Goal: Task Accomplishment & Management: Manage account settings

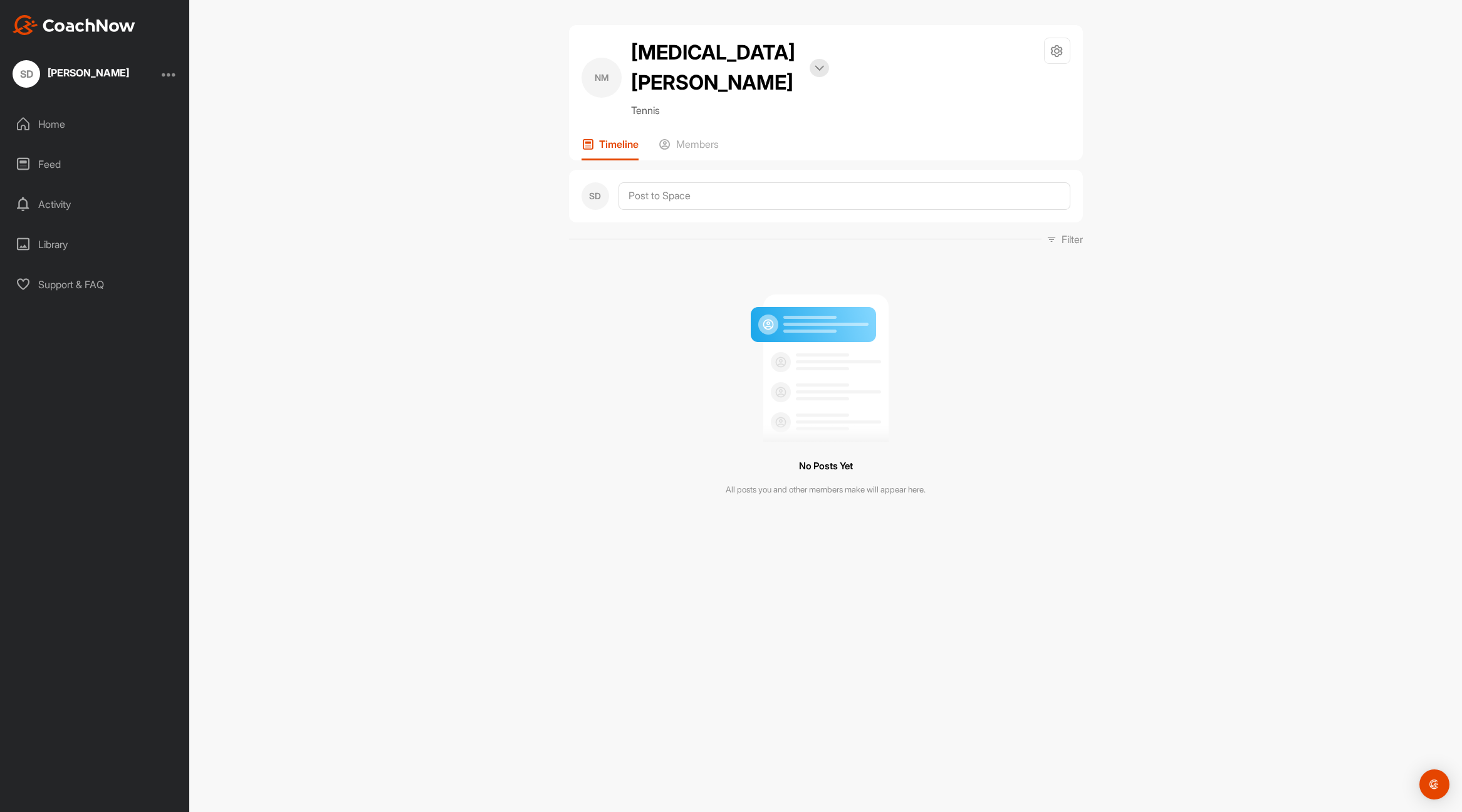
click at [439, 387] on div "NM [MEDICAL_DATA][PERSON_NAME] Bookings Tennis Space Settings Your Notification…" at bounding box center [825, 406] width 1273 height 812
click at [719, 138] on p "Members" at bounding box center [697, 144] width 43 height 12
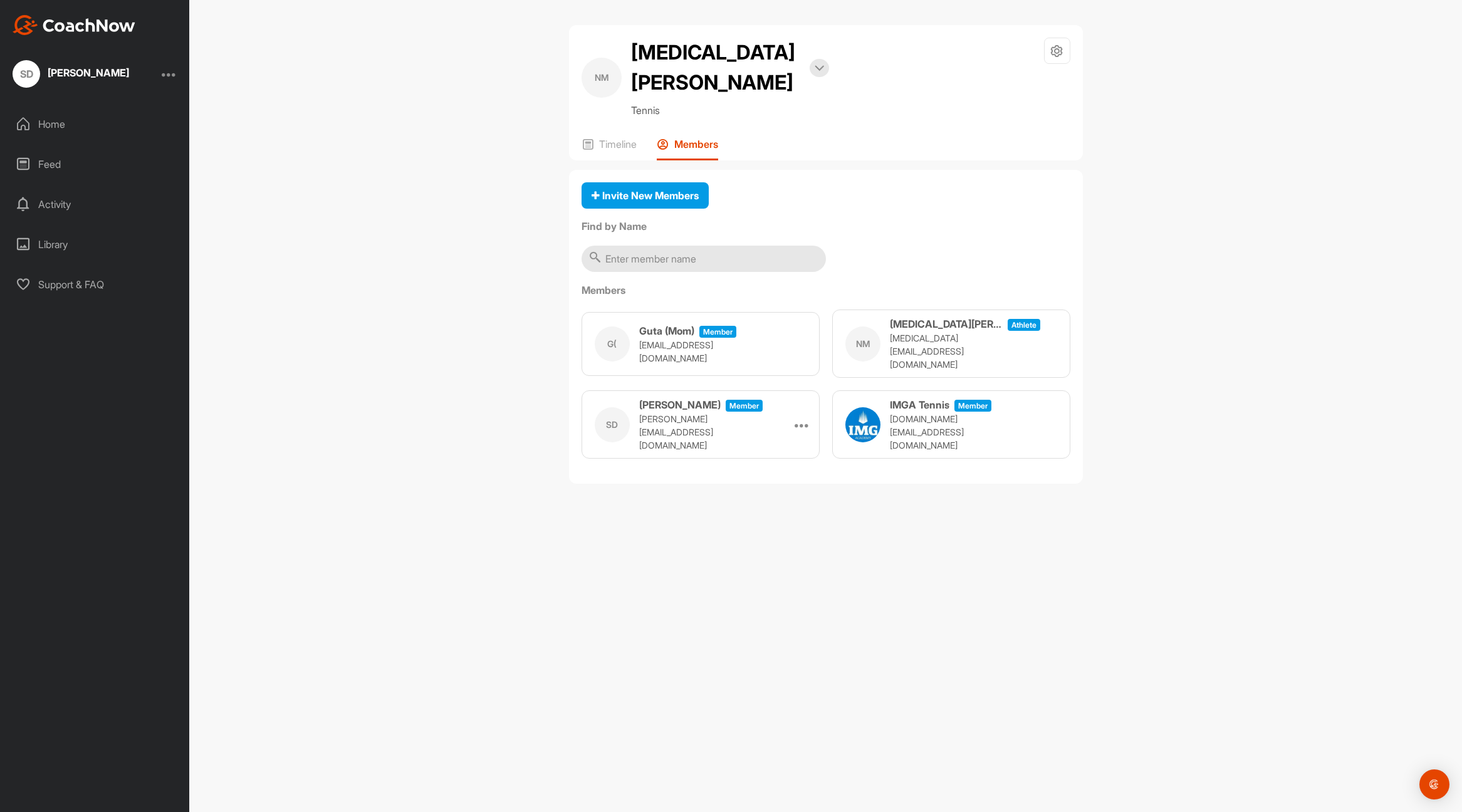
click at [92, 75] on div "[PERSON_NAME]" at bounding box center [88, 72] width 82 height 10
click at [173, 77] on div at bounding box center [169, 74] width 15 height 15
click at [140, 109] on div "Account Settings" at bounding box center [129, 108] width 97 height 40
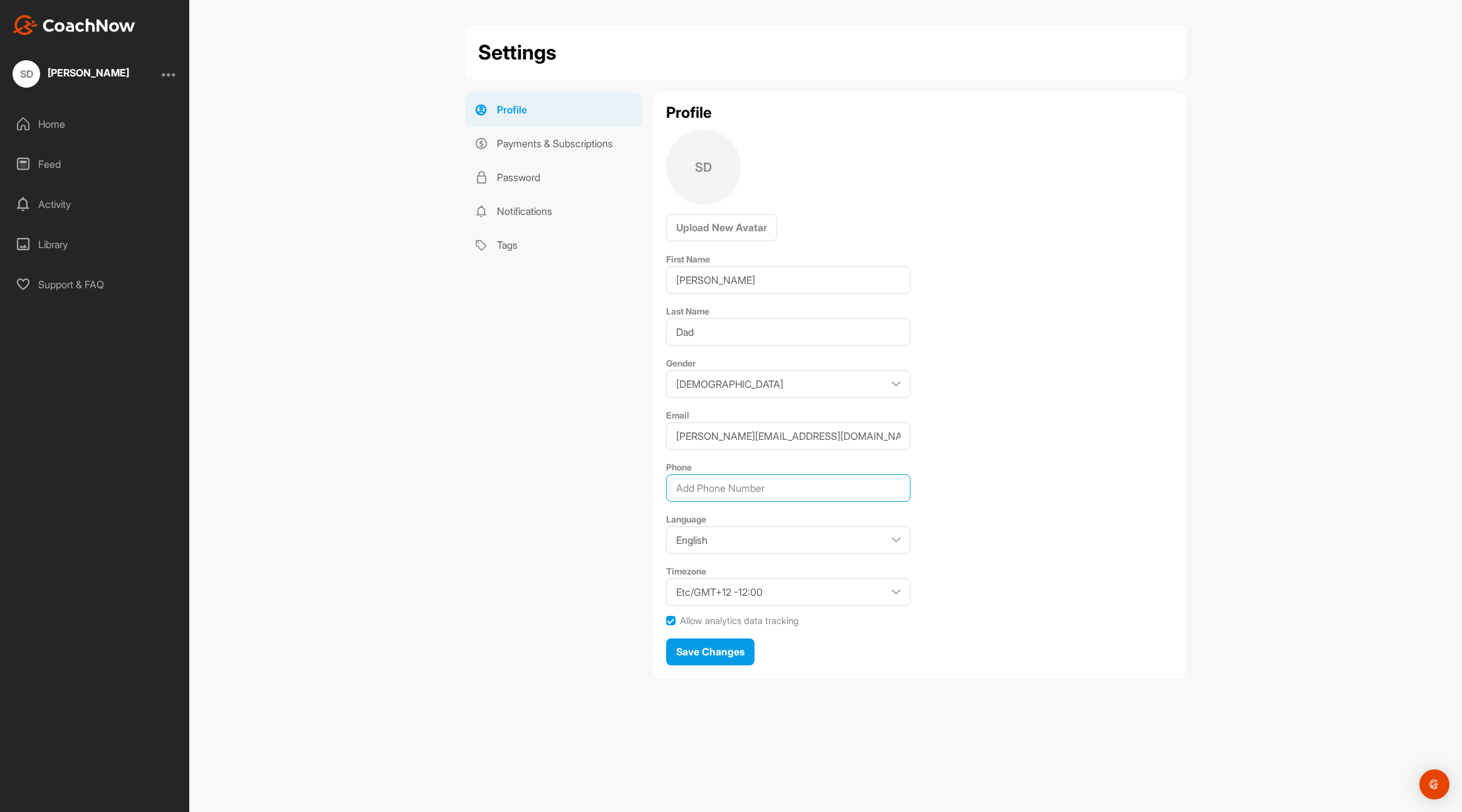
click at [806, 486] on input "Phone" at bounding box center [789, 488] width 245 height 27
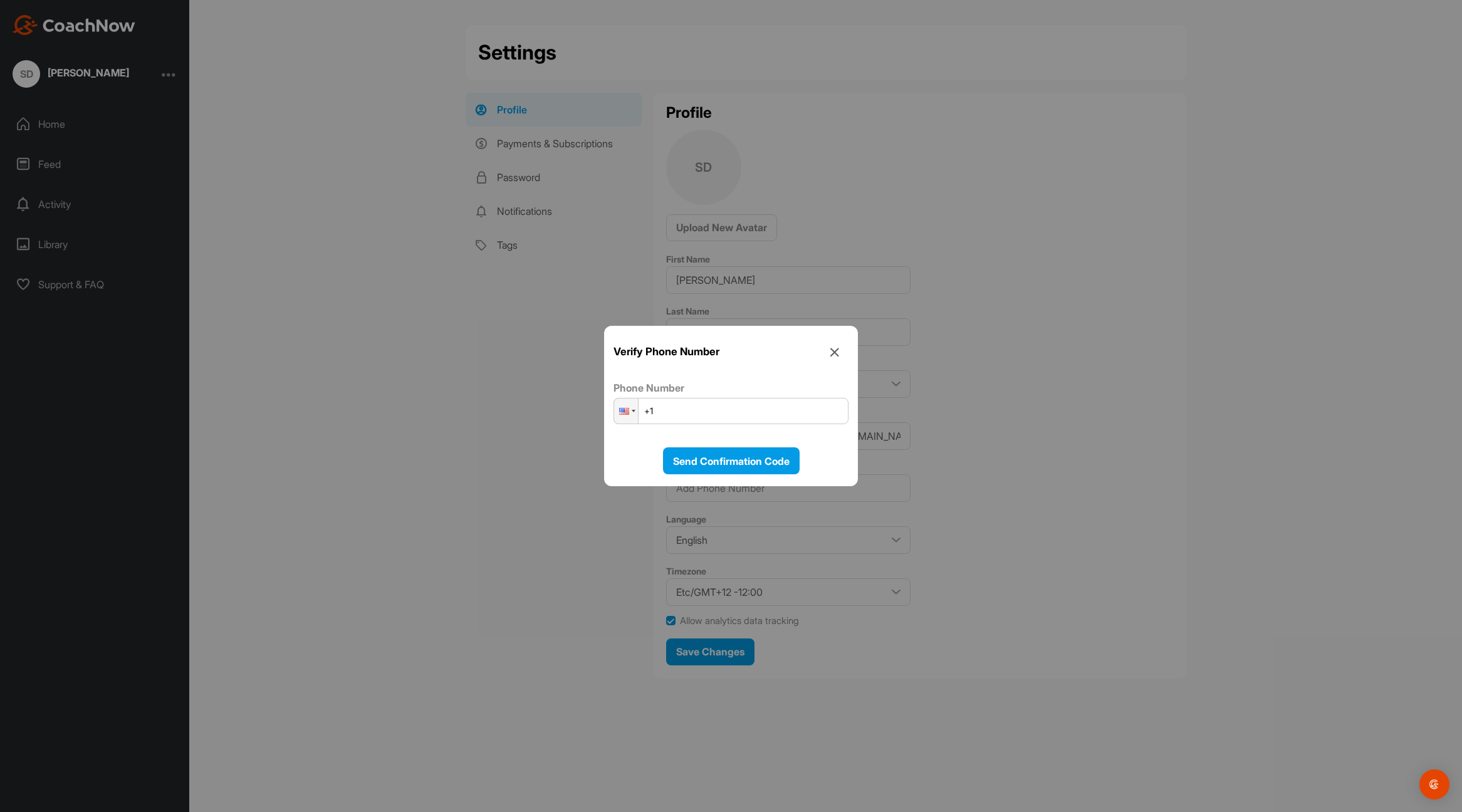
click at [741, 413] on input "+1" at bounding box center [731, 411] width 235 height 26
type input "[PHONE_NUMBER]"
click at [724, 461] on span "Send Confirmation Code" at bounding box center [732, 461] width 116 height 12
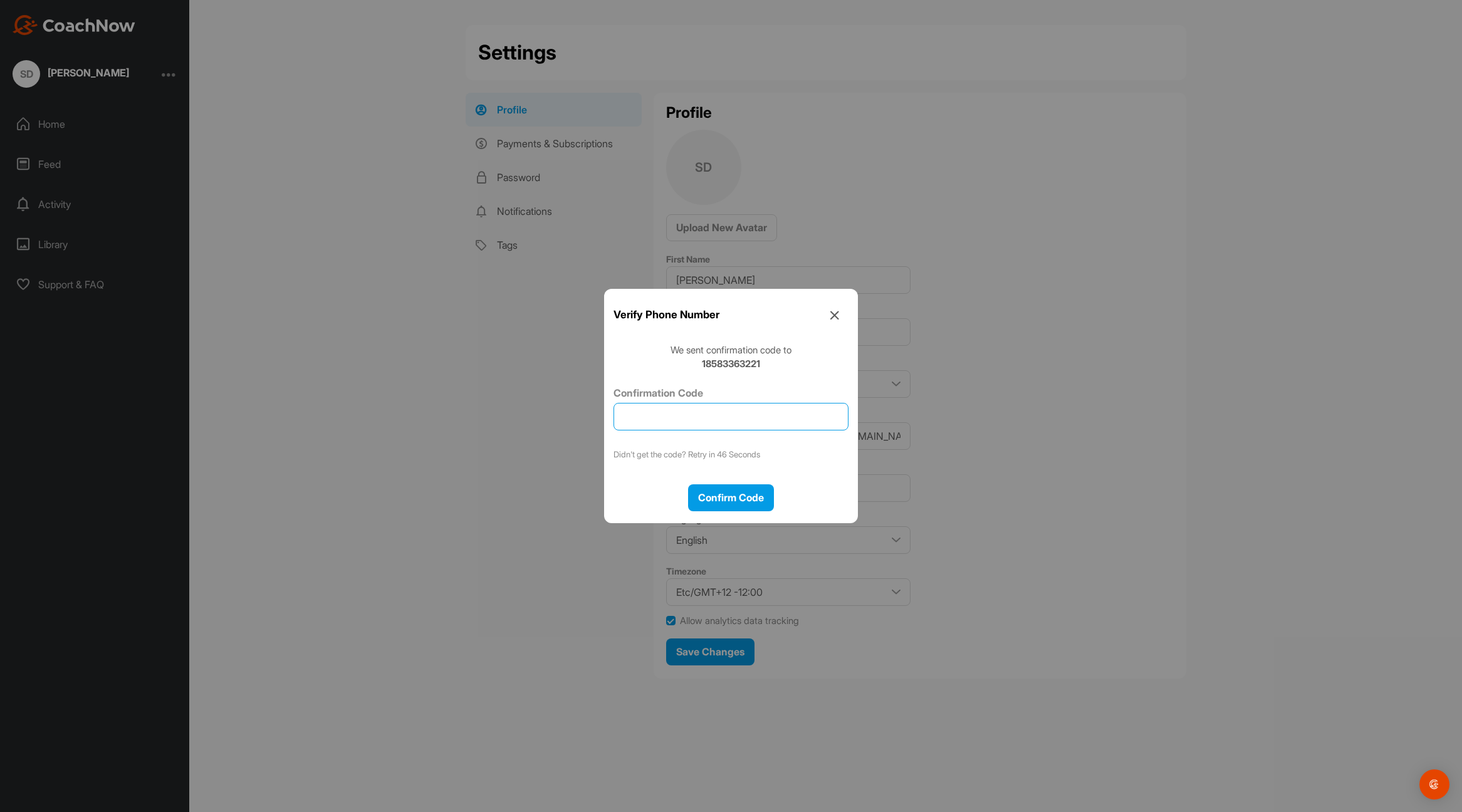
click at [660, 419] on input "Confirmation Code" at bounding box center [731, 417] width 235 height 27
type input "384802"
click at [722, 498] on span "Confirm Code" at bounding box center [731, 497] width 66 height 12
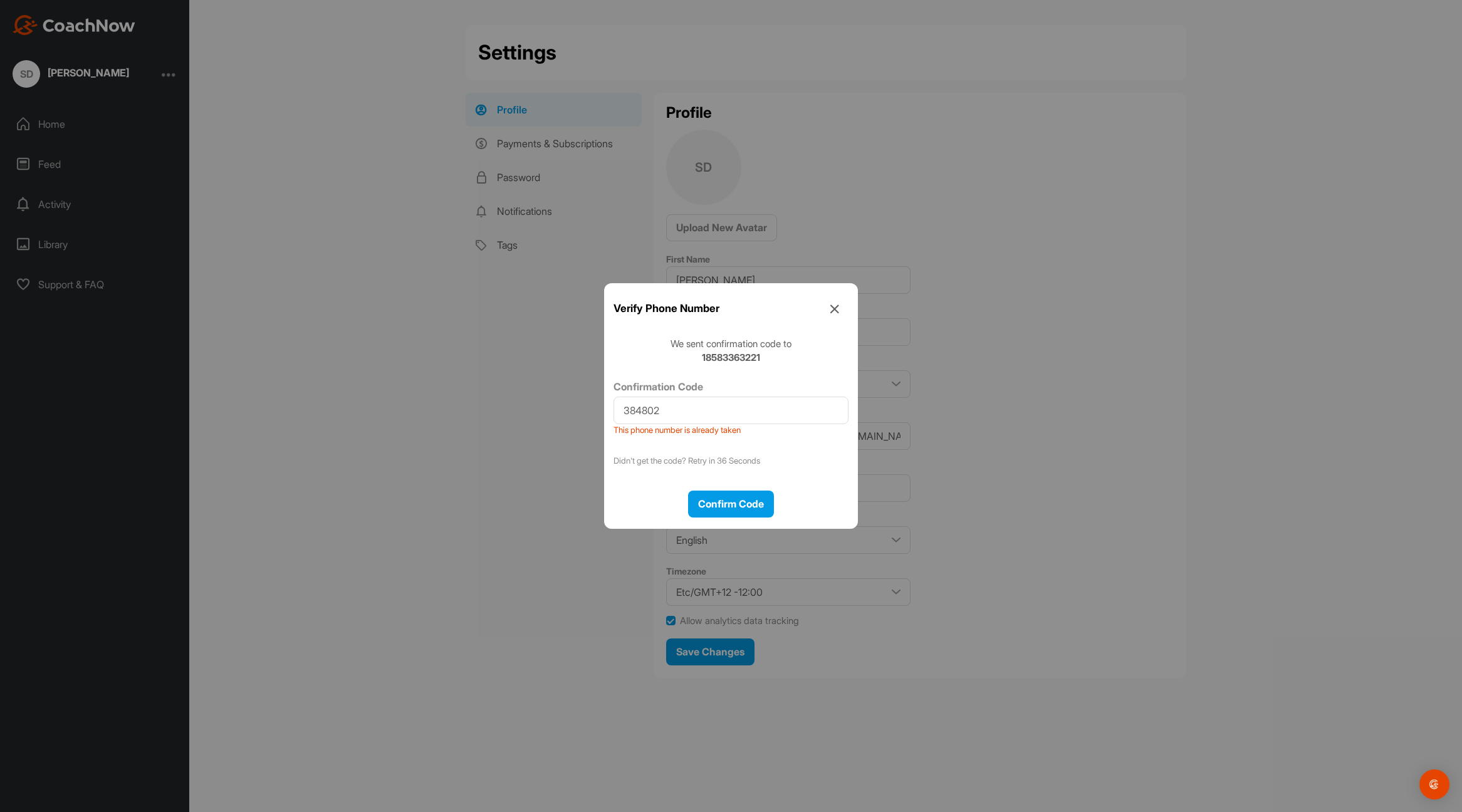
click at [837, 312] on icon at bounding box center [834, 308] width 28 height 28
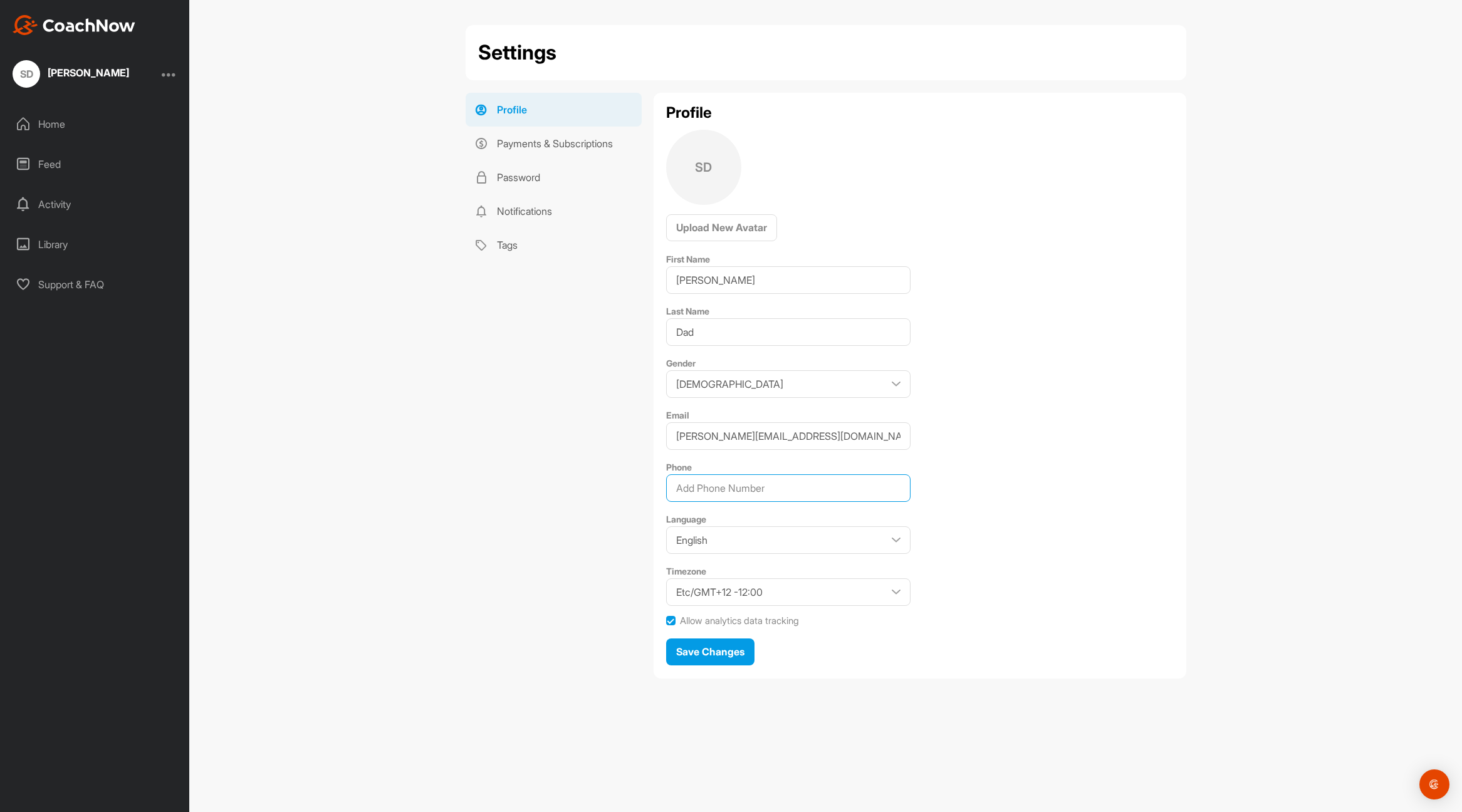
click at [782, 483] on input "Phone" at bounding box center [789, 488] width 245 height 27
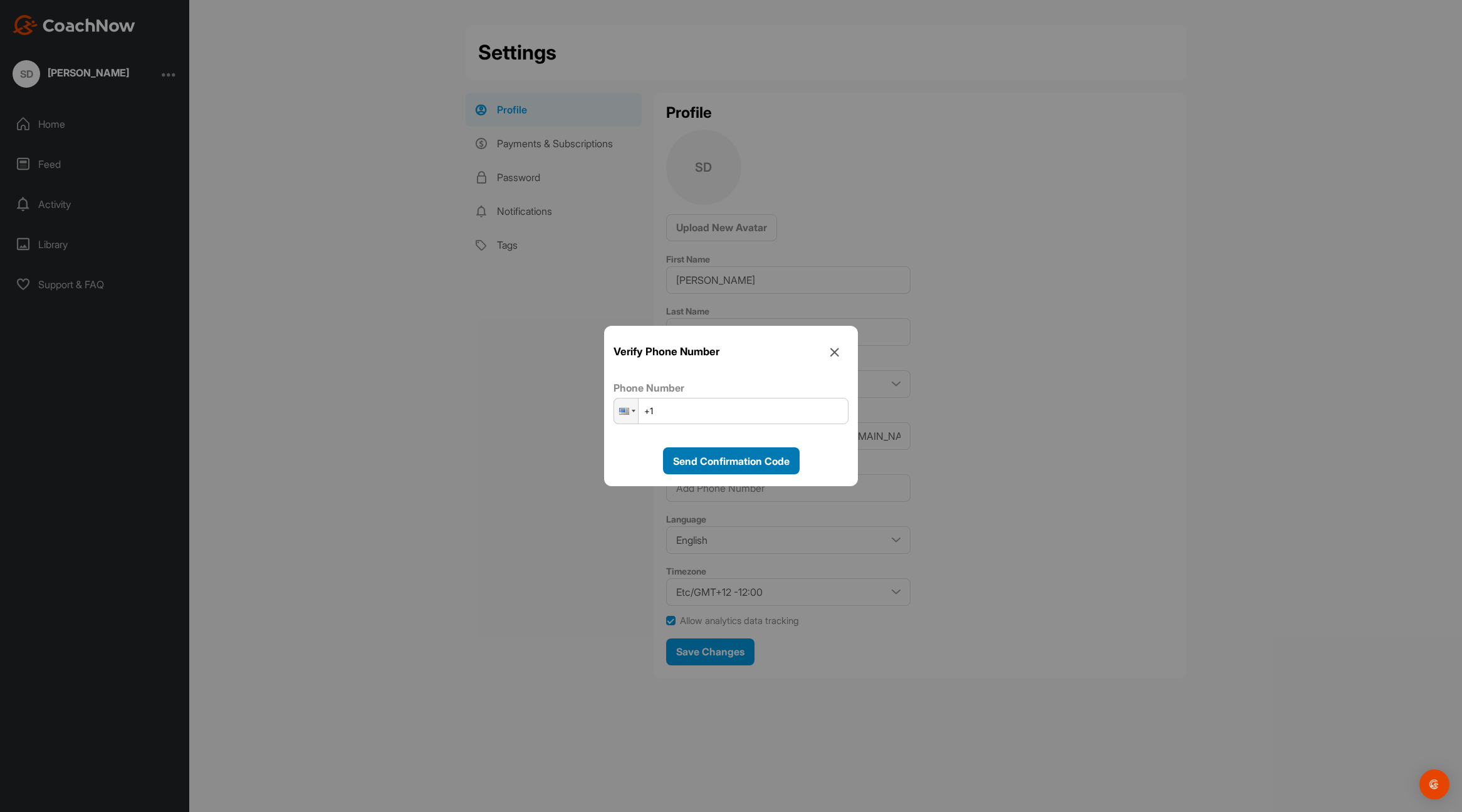
click at [768, 466] on span "Send Confirmation Code" at bounding box center [732, 461] width 116 height 12
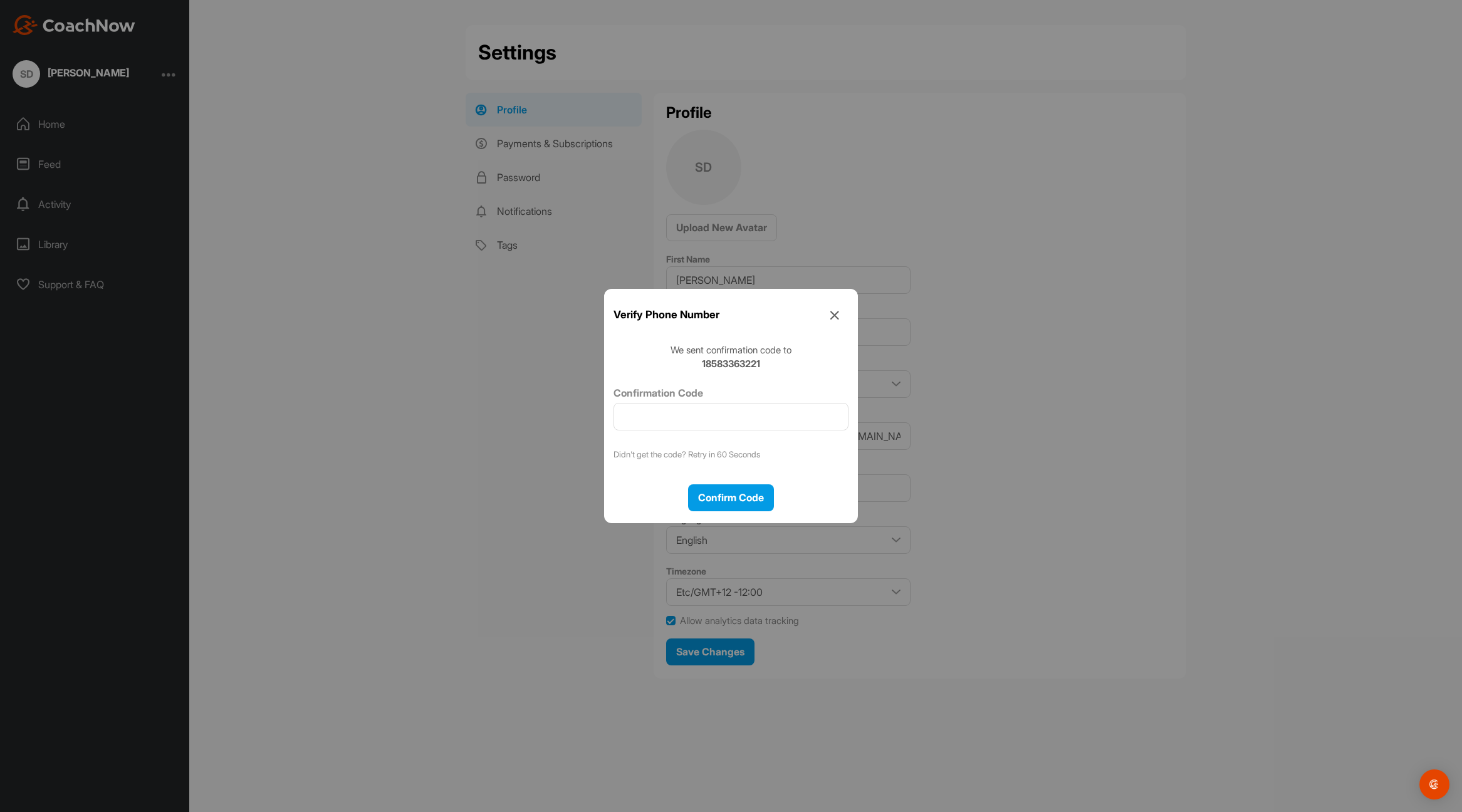
click at [739, 408] on input "Confirmation Code" at bounding box center [731, 417] width 235 height 27
type input "65092281"
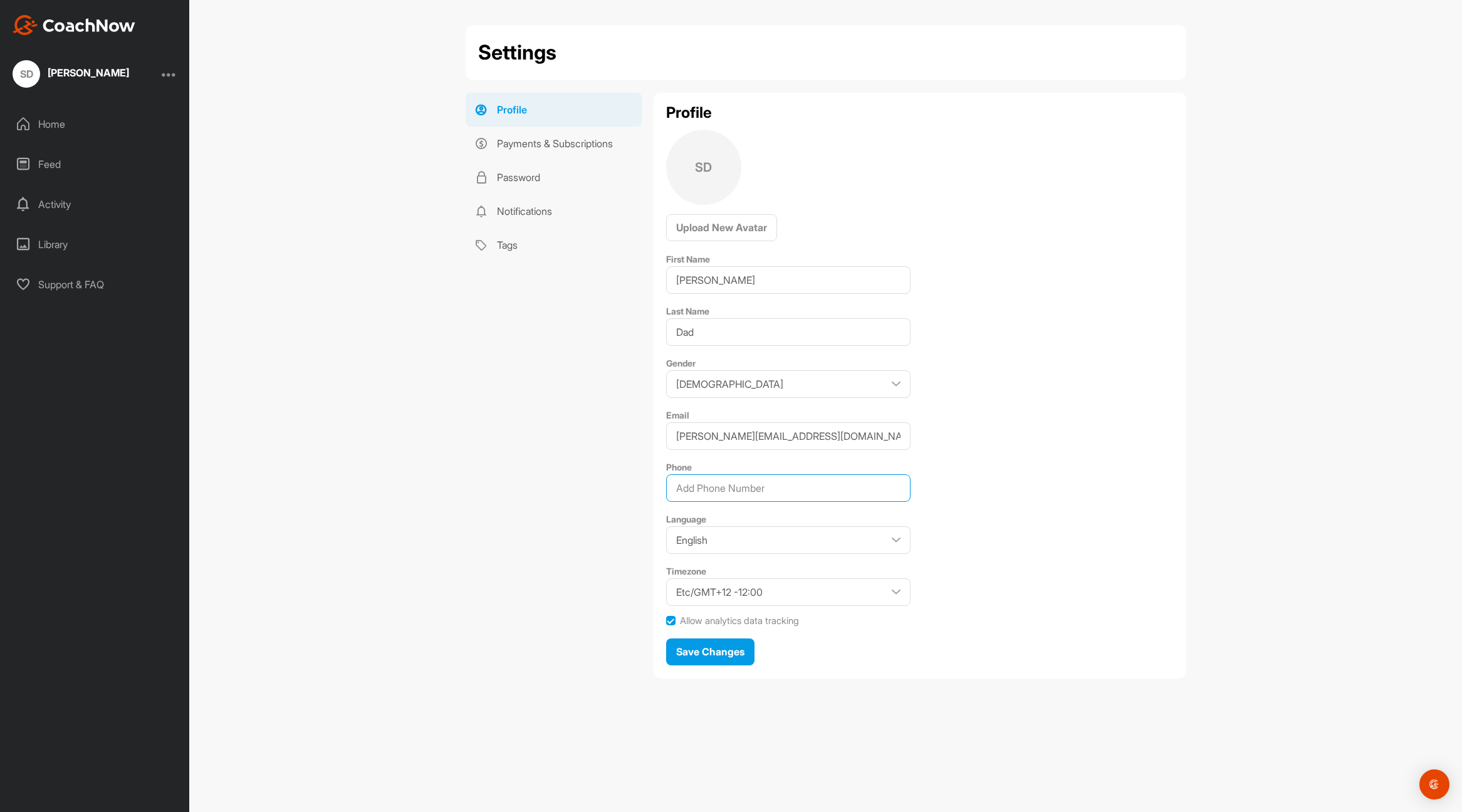
click at [755, 492] on input "Phone" at bounding box center [789, 488] width 245 height 27
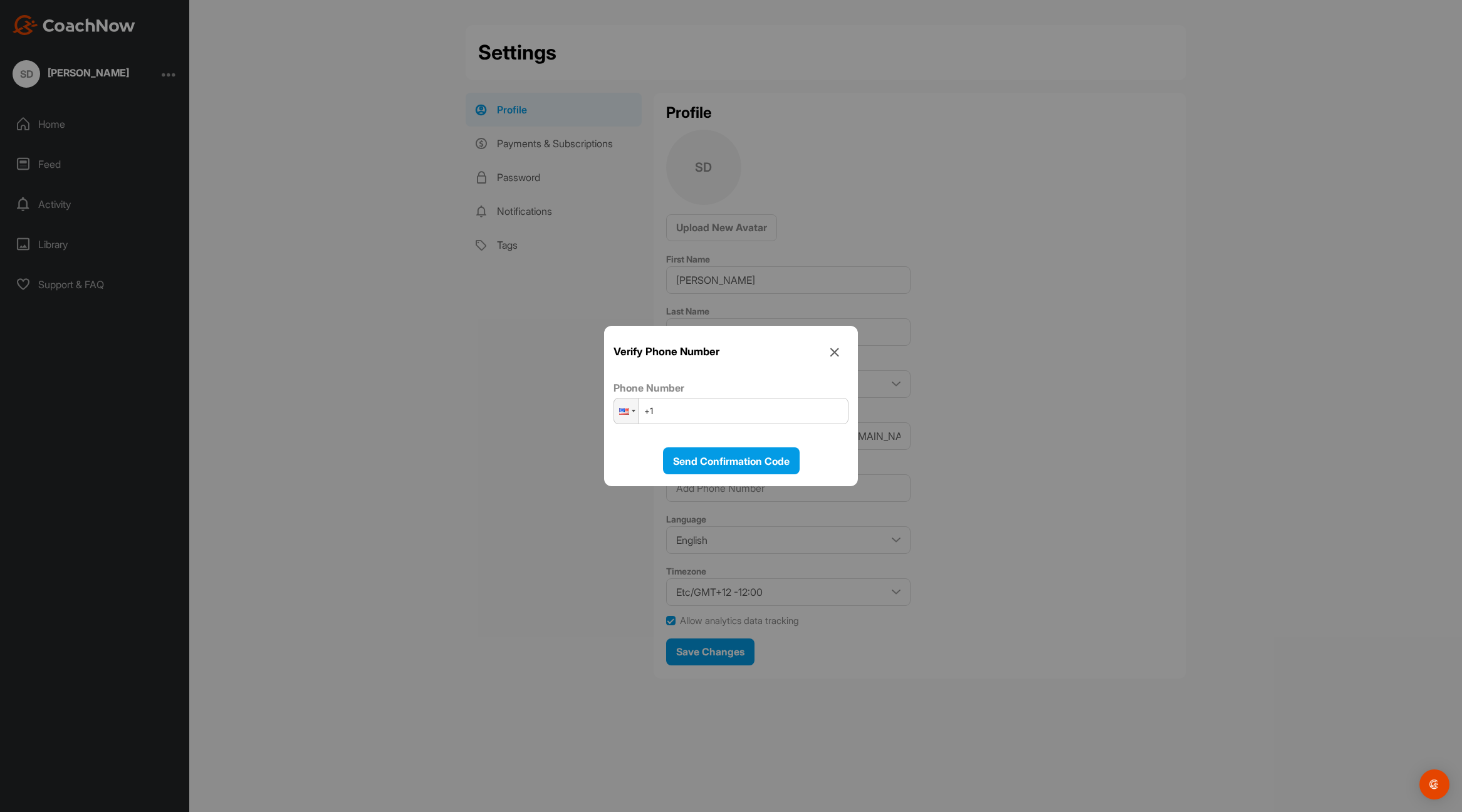
click at [836, 349] on icon at bounding box center [834, 351] width 28 height 28
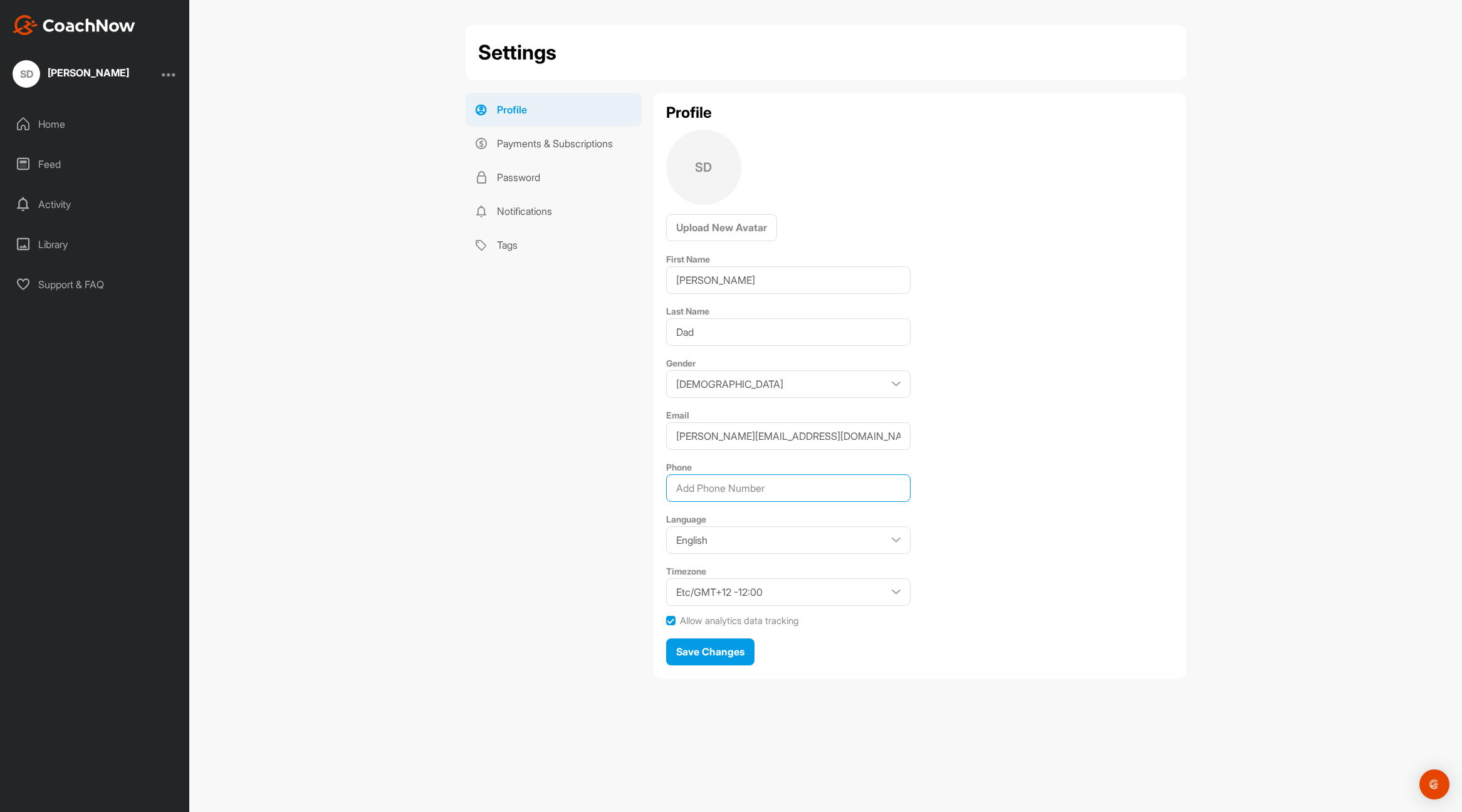
click at [798, 487] on input "Phone" at bounding box center [789, 488] width 245 height 27
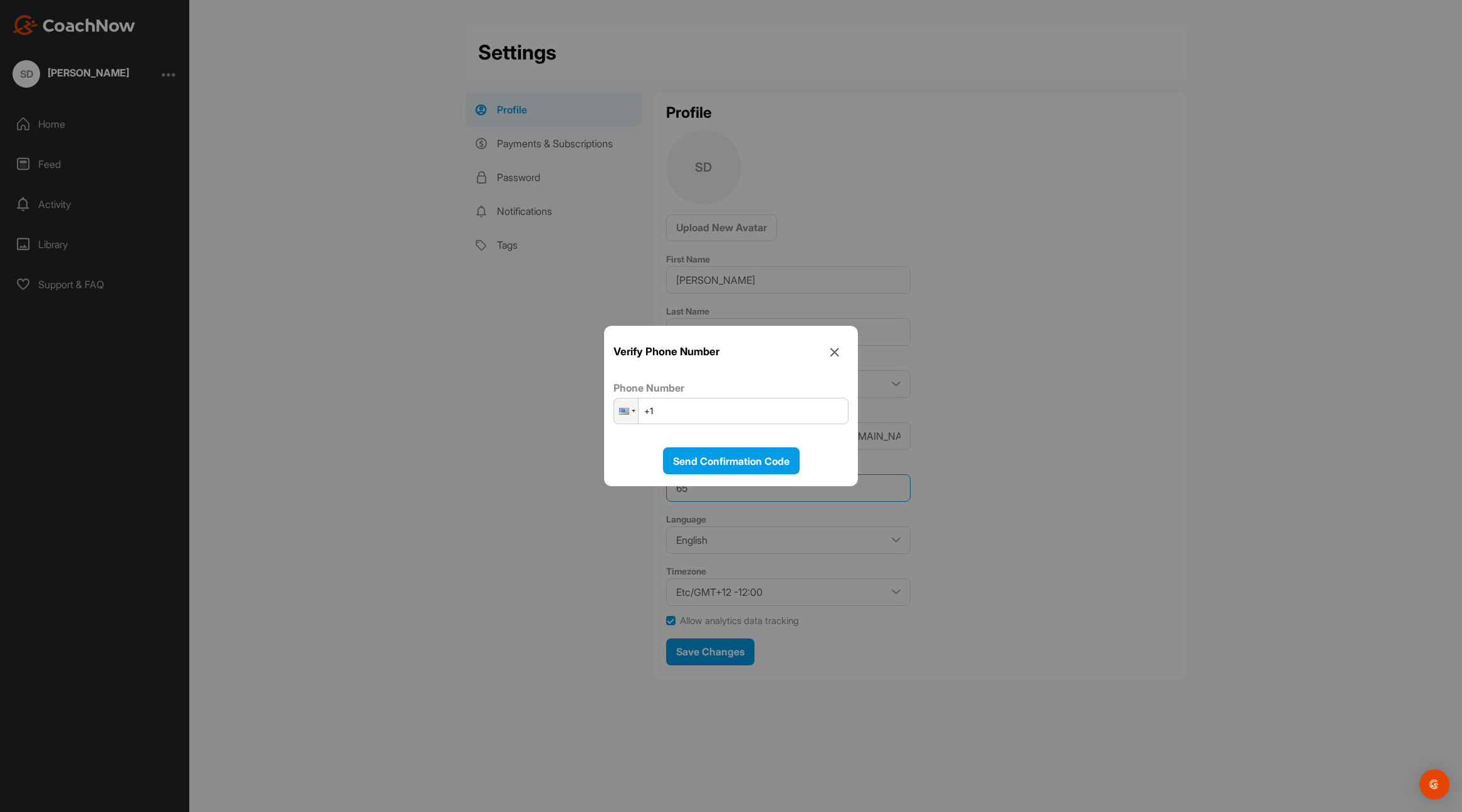
type input "65"
click at [764, 412] on input "+1" at bounding box center [731, 411] width 235 height 26
type input "[PHONE_NUMBER]"
click at [745, 455] on span "Send Confirmation Code" at bounding box center [732, 461] width 116 height 12
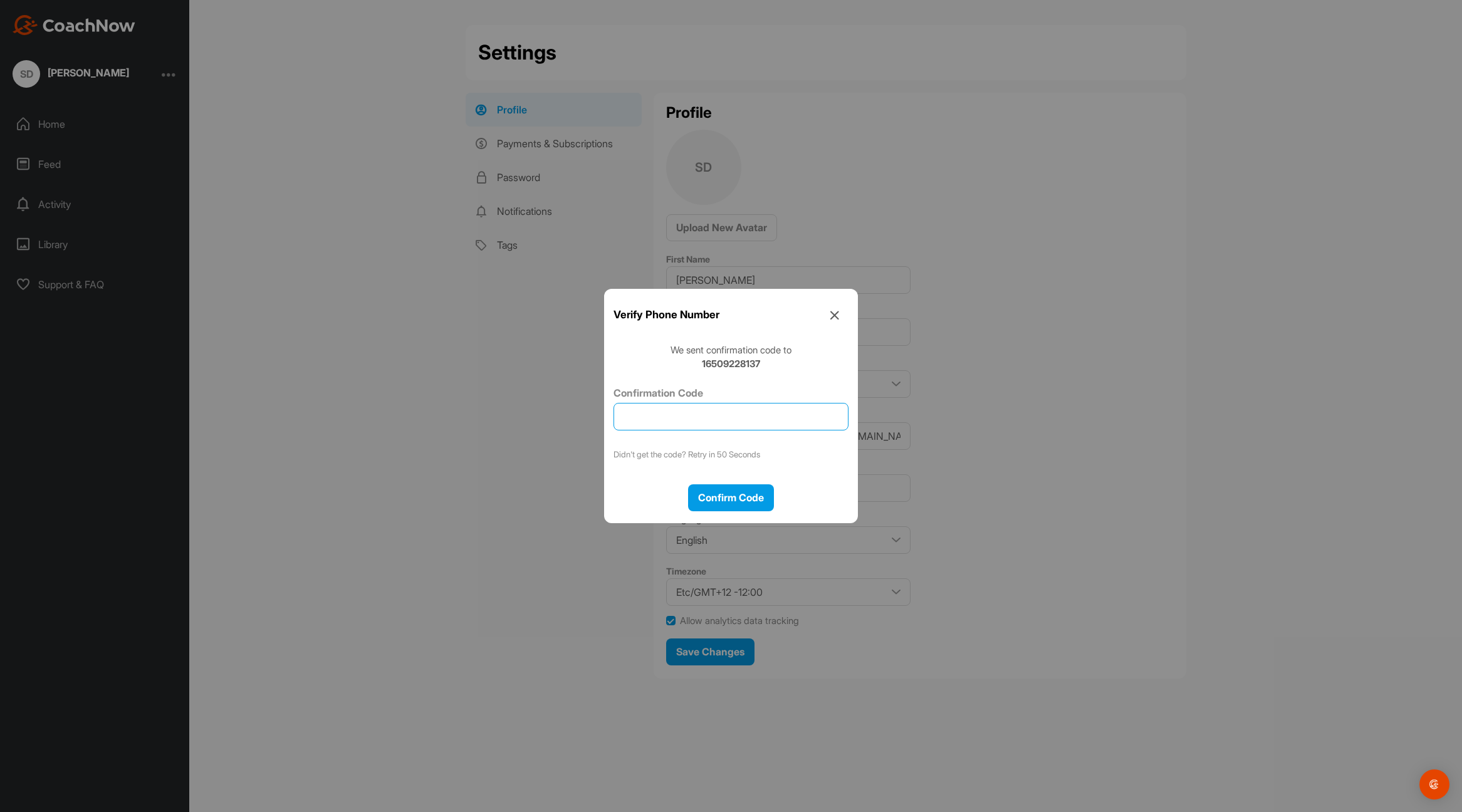
click at [749, 412] on input "Confirmation Code" at bounding box center [731, 417] width 235 height 27
type input "381584"
click at [738, 491] on span "Confirm Code" at bounding box center [731, 497] width 66 height 12
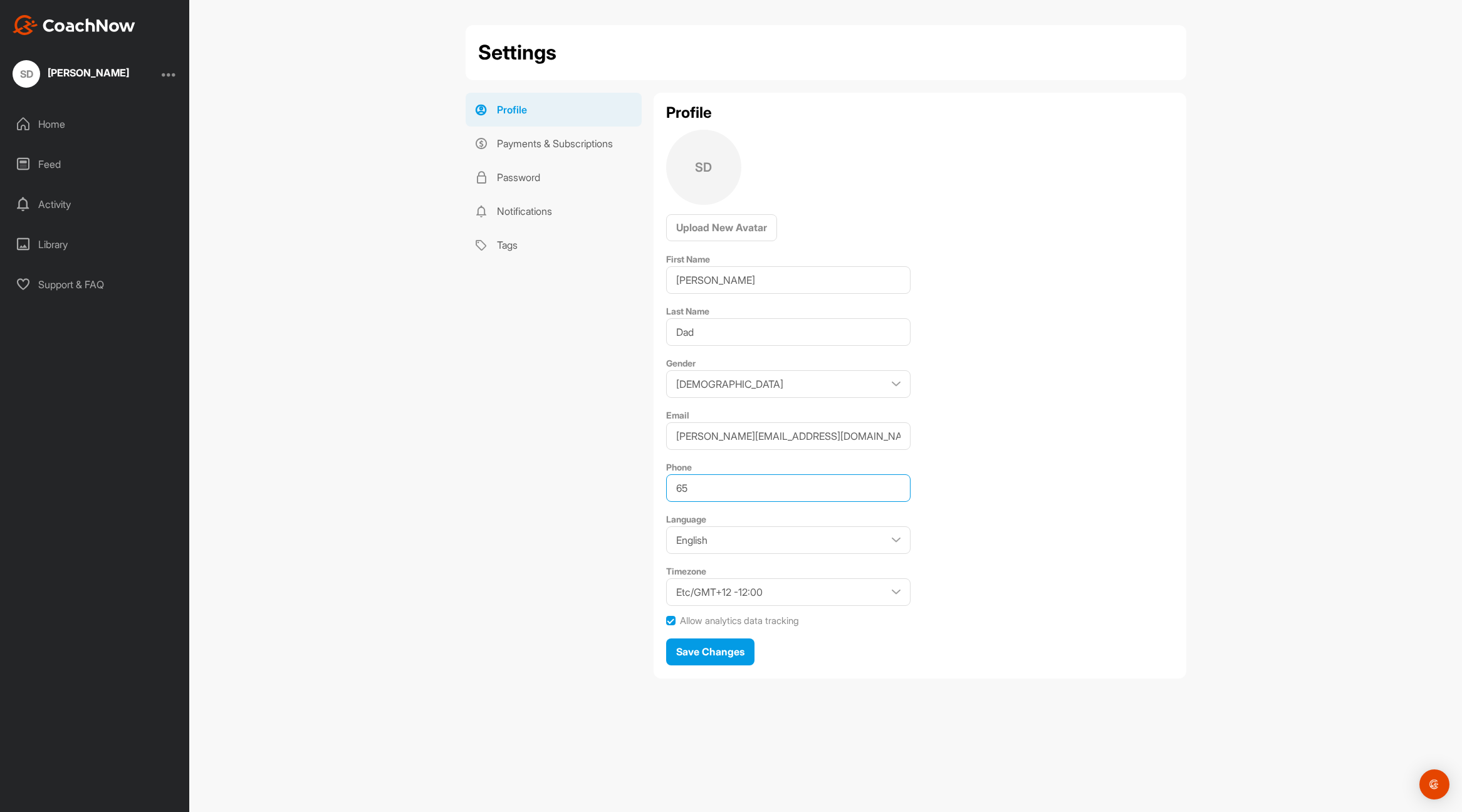
drag, startPoint x: 707, startPoint y: 489, endPoint x: 575, endPoint y: 472, distance: 133.1
click at [575, 472] on div "Profile Payments & Subscriptions Password Notifications Tags Profile SD Upload …" at bounding box center [826, 391] width 721 height 595
type input "8"
type input "6509228137"
click at [1014, 577] on div "Profile SD Upload New Avatar First Name [PERSON_NAME] Last Name Dad Gender [DEM…" at bounding box center [920, 385] width 533 height 586
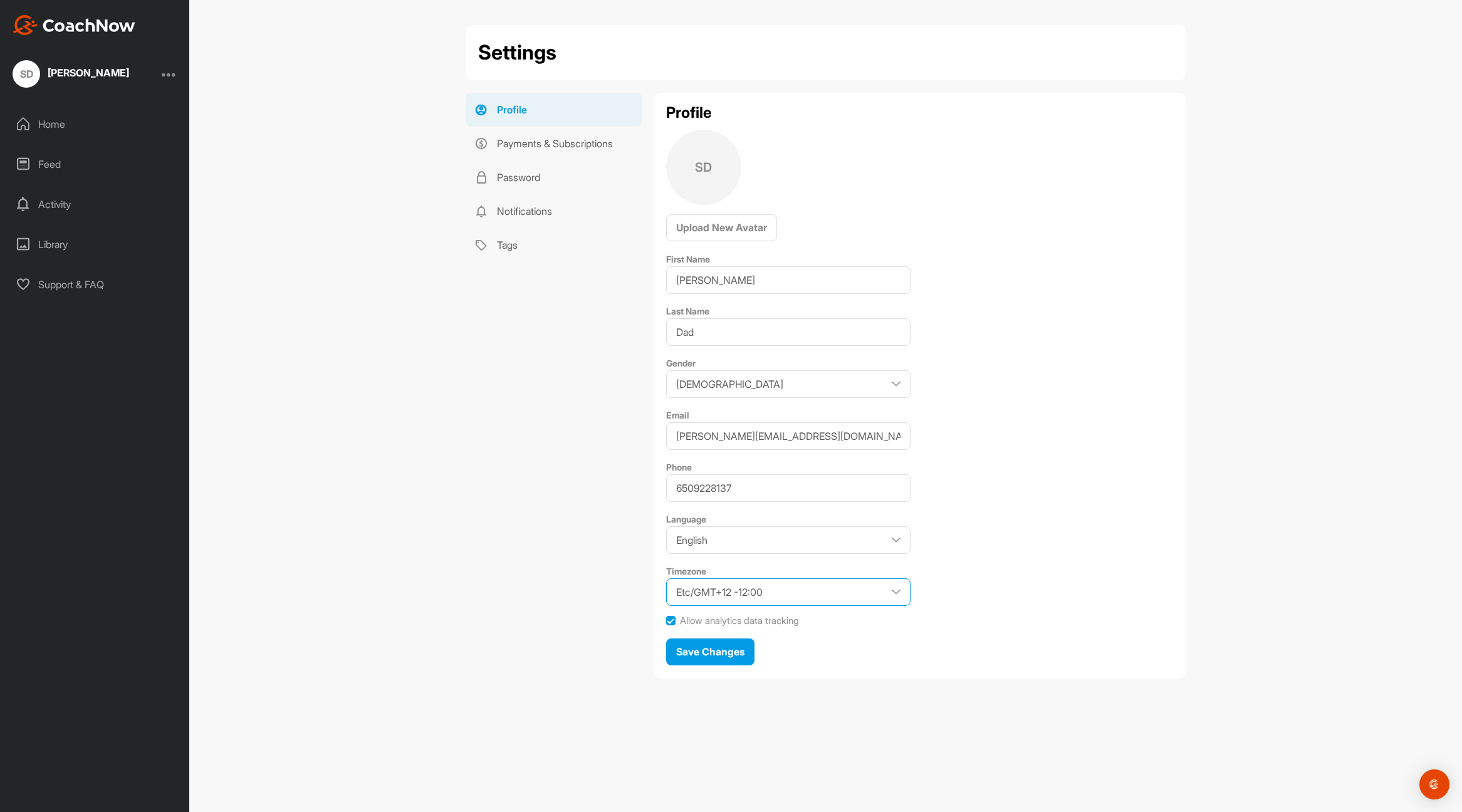
click at [832, 588] on select "Etc/GMT+12 -12:00 Etc/GMT+11 -11:00 [GEOGRAPHIC_DATA]/[GEOGRAPHIC_DATA] -11:00 …" at bounding box center [789, 592] width 245 height 27
select select "America/Los_Angeles -07:00"
click at [671, 620] on label at bounding box center [671, 620] width 9 height 9
click at [667, 616] on input "Allow analytics data tracking" at bounding box center [666, 616] width 1 height 1
click at [671, 620] on label at bounding box center [671, 620] width 9 height 9
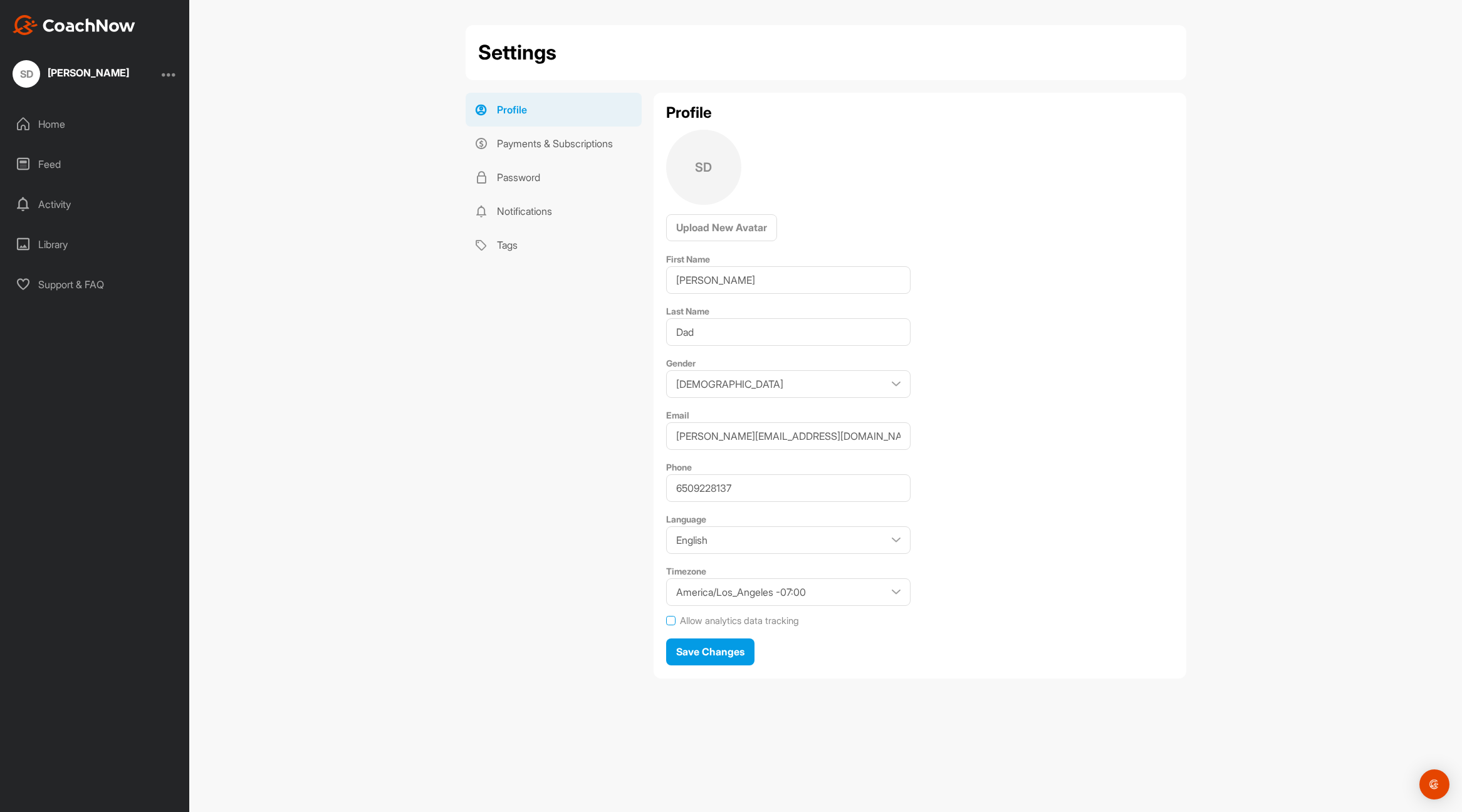
click at [667, 616] on input "Allow analytics data tracking" at bounding box center [666, 616] width 1 height 1
checkbox input "true"
click at [721, 654] on span "Save Changes" at bounding box center [710, 651] width 68 height 12
click at [166, 72] on div at bounding box center [169, 74] width 15 height 15
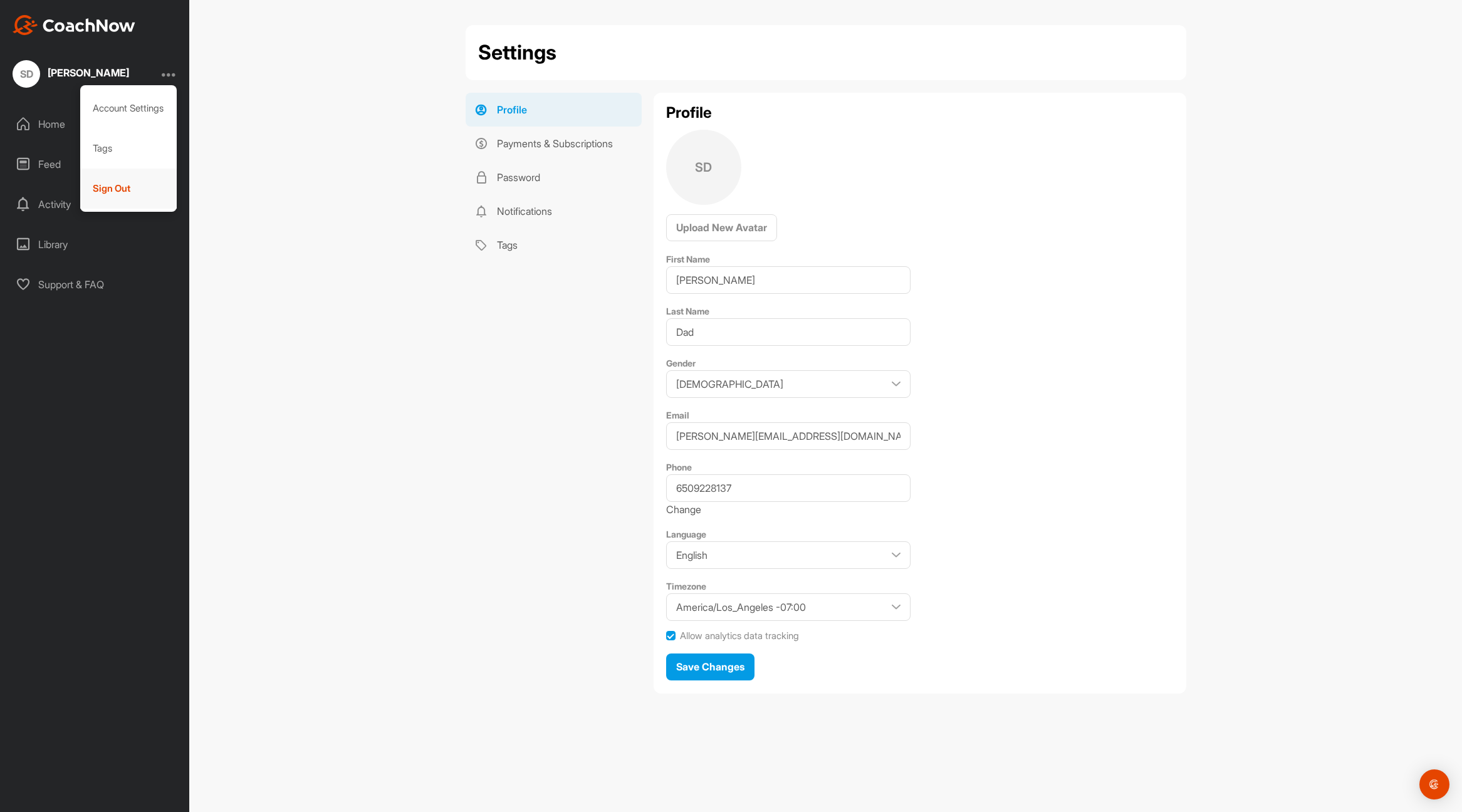
click at [122, 188] on div "Sign Out" at bounding box center [129, 188] width 97 height 40
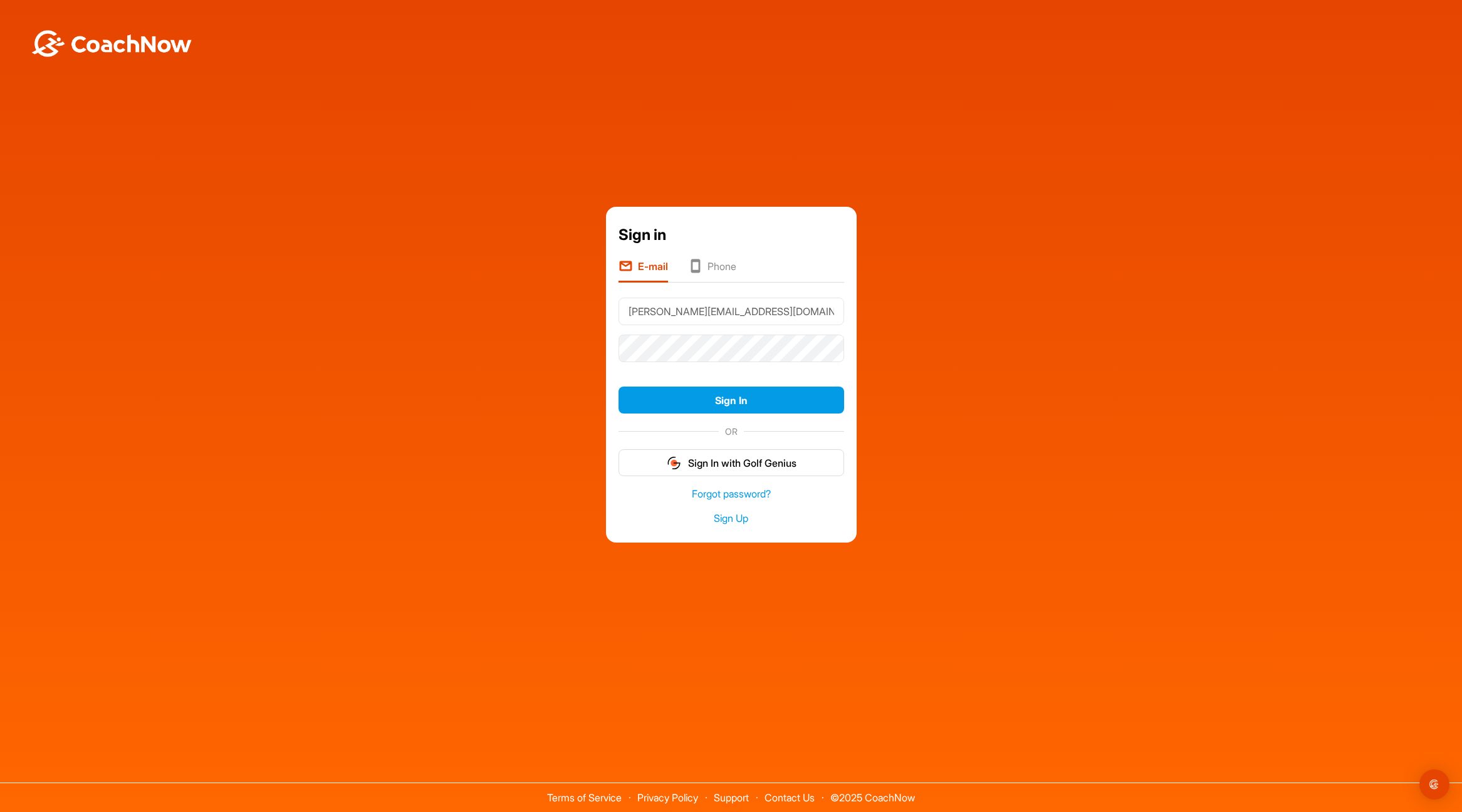
drag, startPoint x: 808, startPoint y: 311, endPoint x: 461, endPoint y: 283, distance: 348.1
click at [461, 283] on div "Sign in E-mail Phone [PERSON_NAME][EMAIL_ADDRESS][DOMAIN_NAME] Sign In OR Sign …" at bounding box center [731, 374] width 1450 height 336
type input "g"
click at [1103, 396] on div "Sign in E-mail Phone niki Sign In OR Sign In with Golf Genius Forgot password? …" at bounding box center [731, 374] width 1450 height 336
click at [959, 407] on div "Sign in E-mail Phone niki Sign In OR Sign In with Golf Genius Forgot password? …" at bounding box center [731, 374] width 1450 height 336
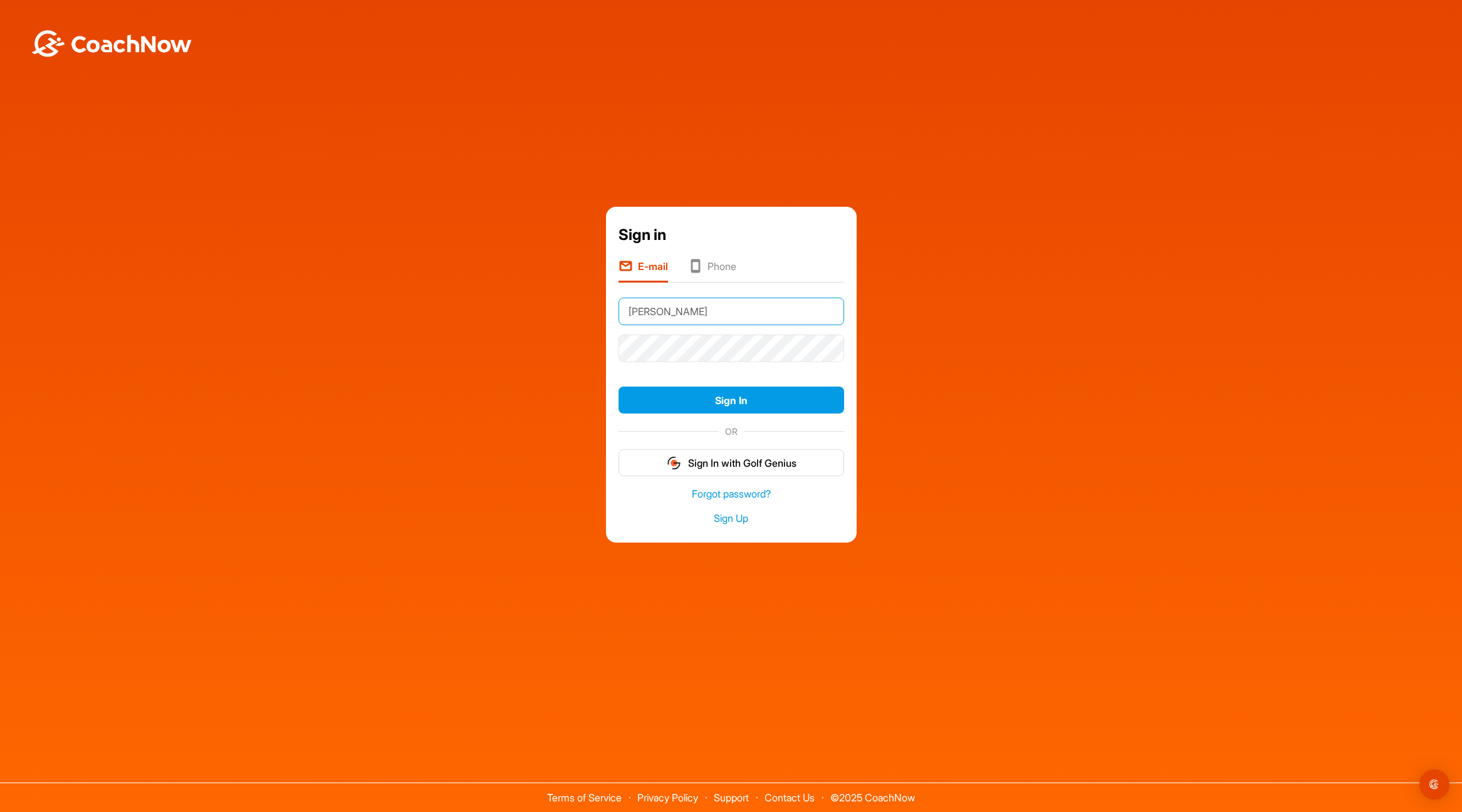
click at [704, 311] on input "[PERSON_NAME]" at bounding box center [731, 311] width 226 height 27
type input "[MEDICAL_DATA][EMAIL_ADDRESS][DOMAIN_NAME]"
click at [1022, 425] on div "Sign in E-mail Phone [MEDICAL_DATA][EMAIL_ADDRESS][DOMAIN_NAME] Sign In OR Sign…" at bounding box center [731, 374] width 1450 height 336
click at [747, 396] on button "Sign In" at bounding box center [731, 400] width 226 height 27
